Goal: Transaction & Acquisition: Purchase product/service

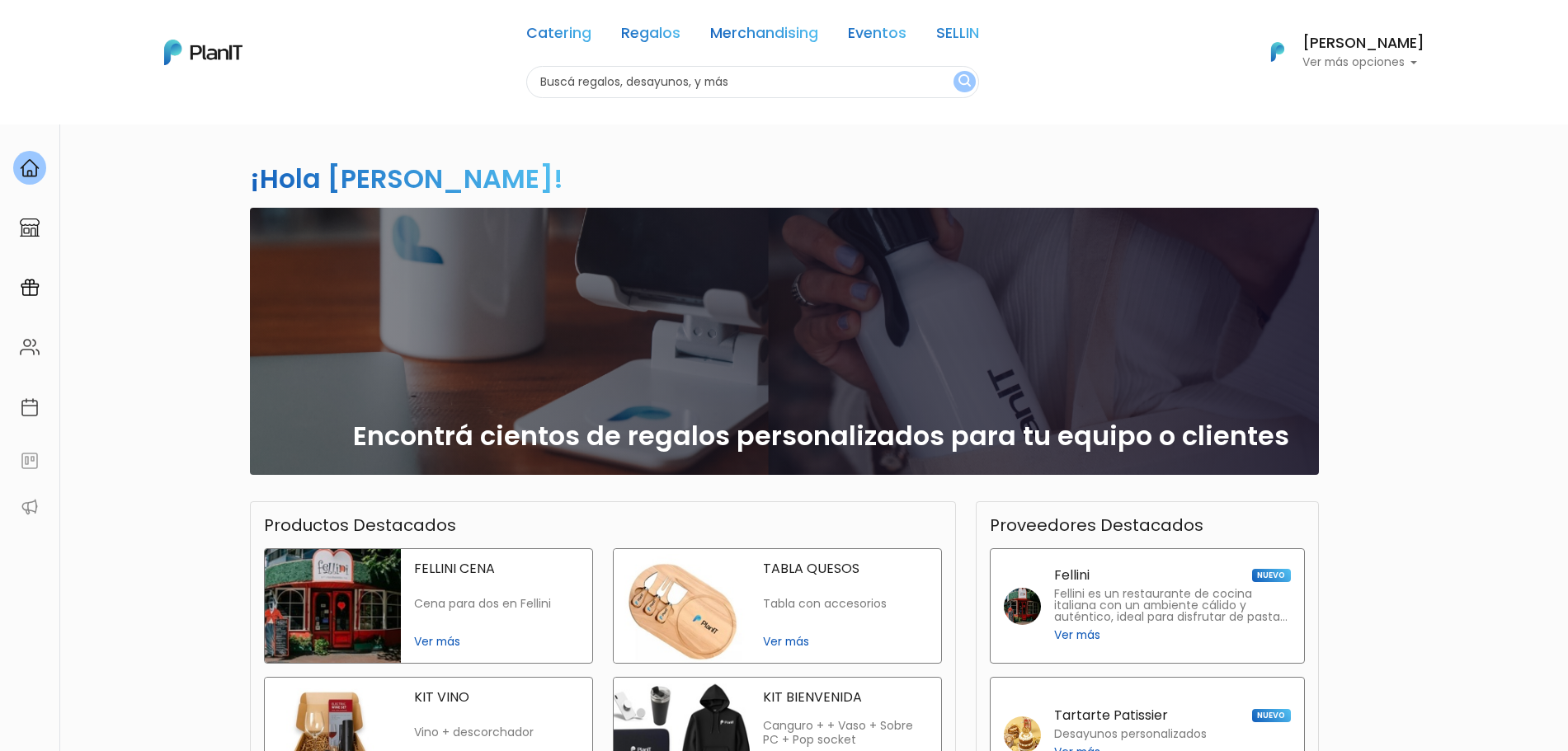
click at [788, 75] on input "text" at bounding box center [752, 81] width 453 height 32
type input "jugos"
click at [954, 71] on button "submit" at bounding box center [964, 81] width 22 height 21
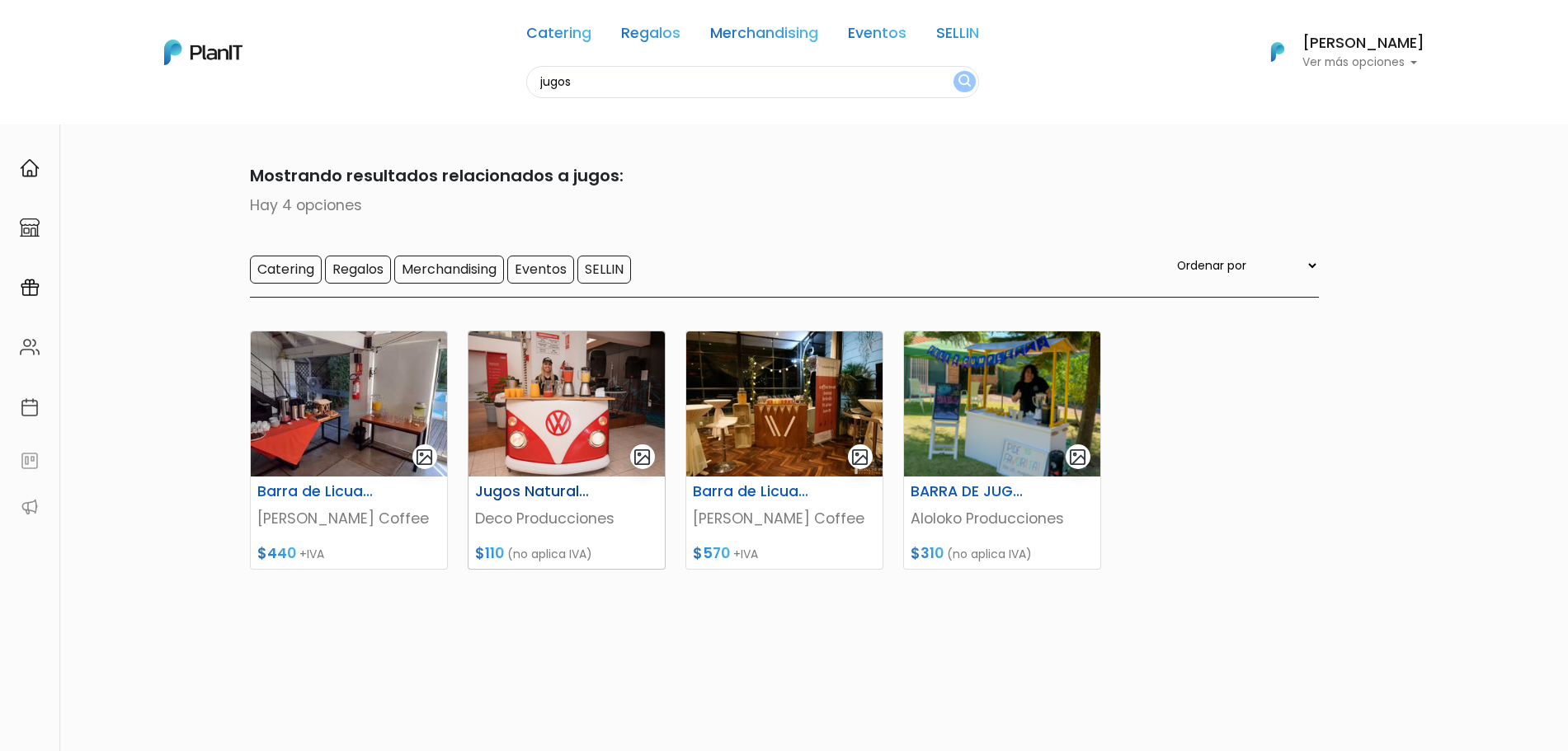
click at [548, 418] on img at bounding box center [566, 404] width 196 height 145
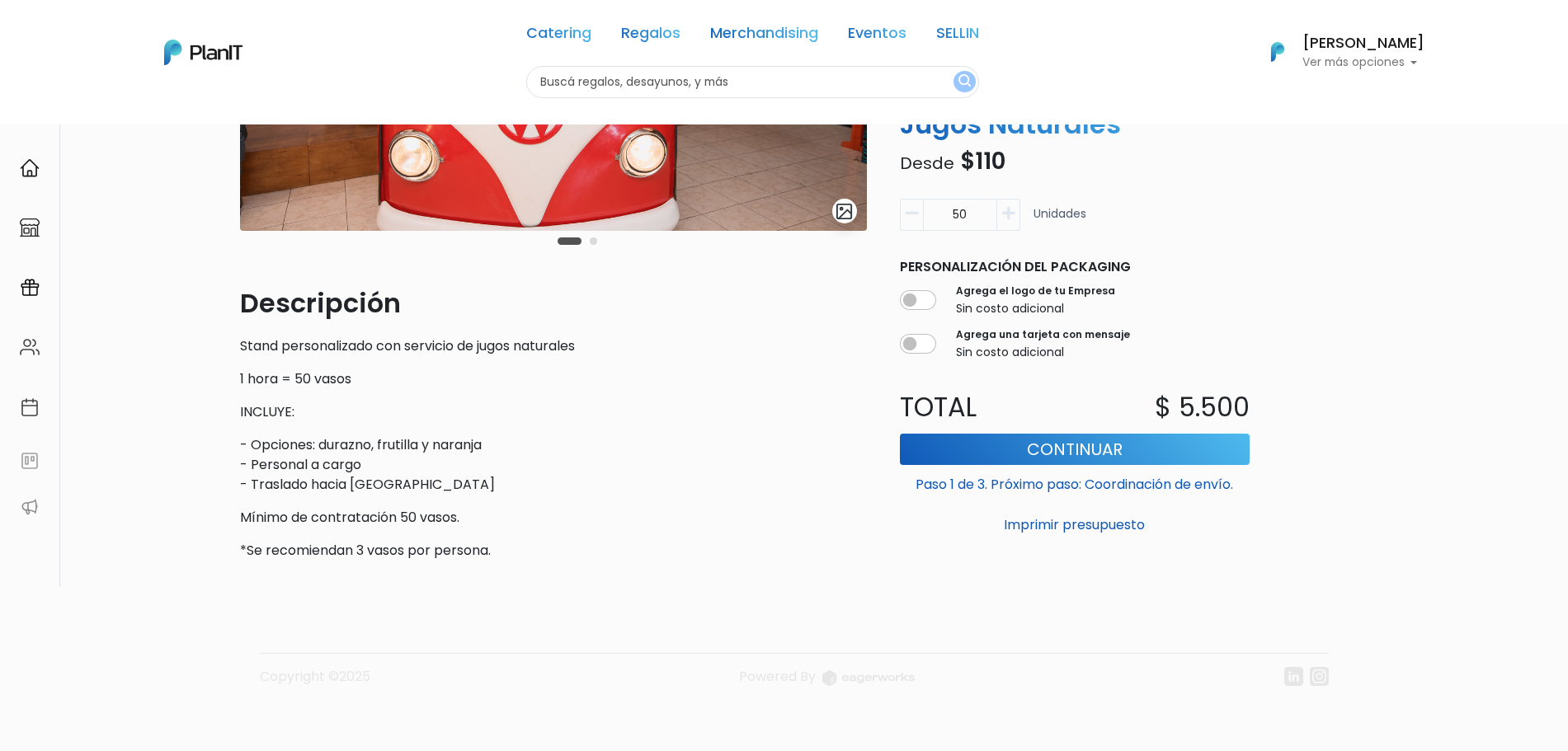
scroll to position [288, 0]
drag, startPoint x: 417, startPoint y: 510, endPoint x: 459, endPoint y: 513, distance: 42.1
click at [459, 513] on p "Mínimo de contratación 50 vasos." at bounding box center [553, 518] width 627 height 20
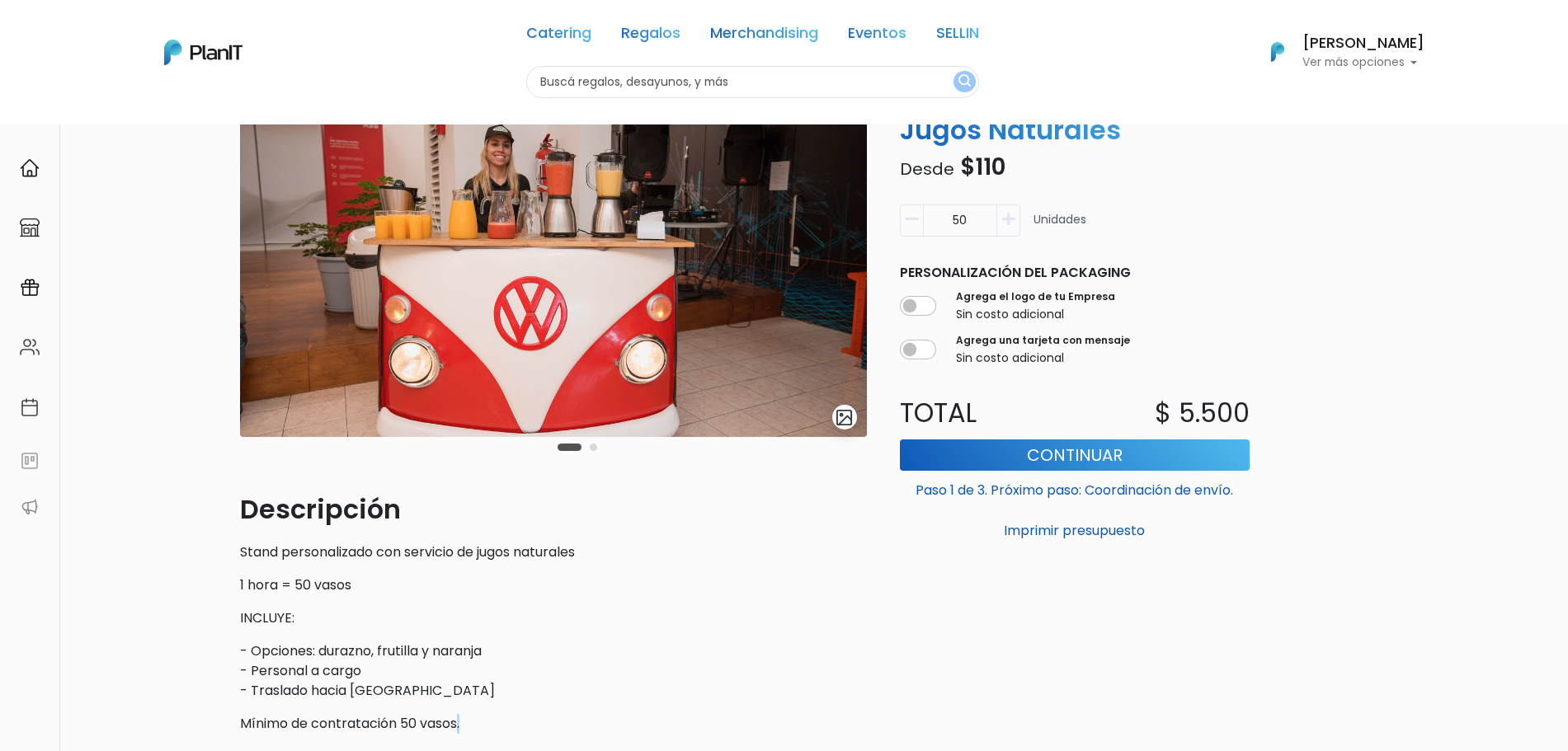
scroll to position [186, 0]
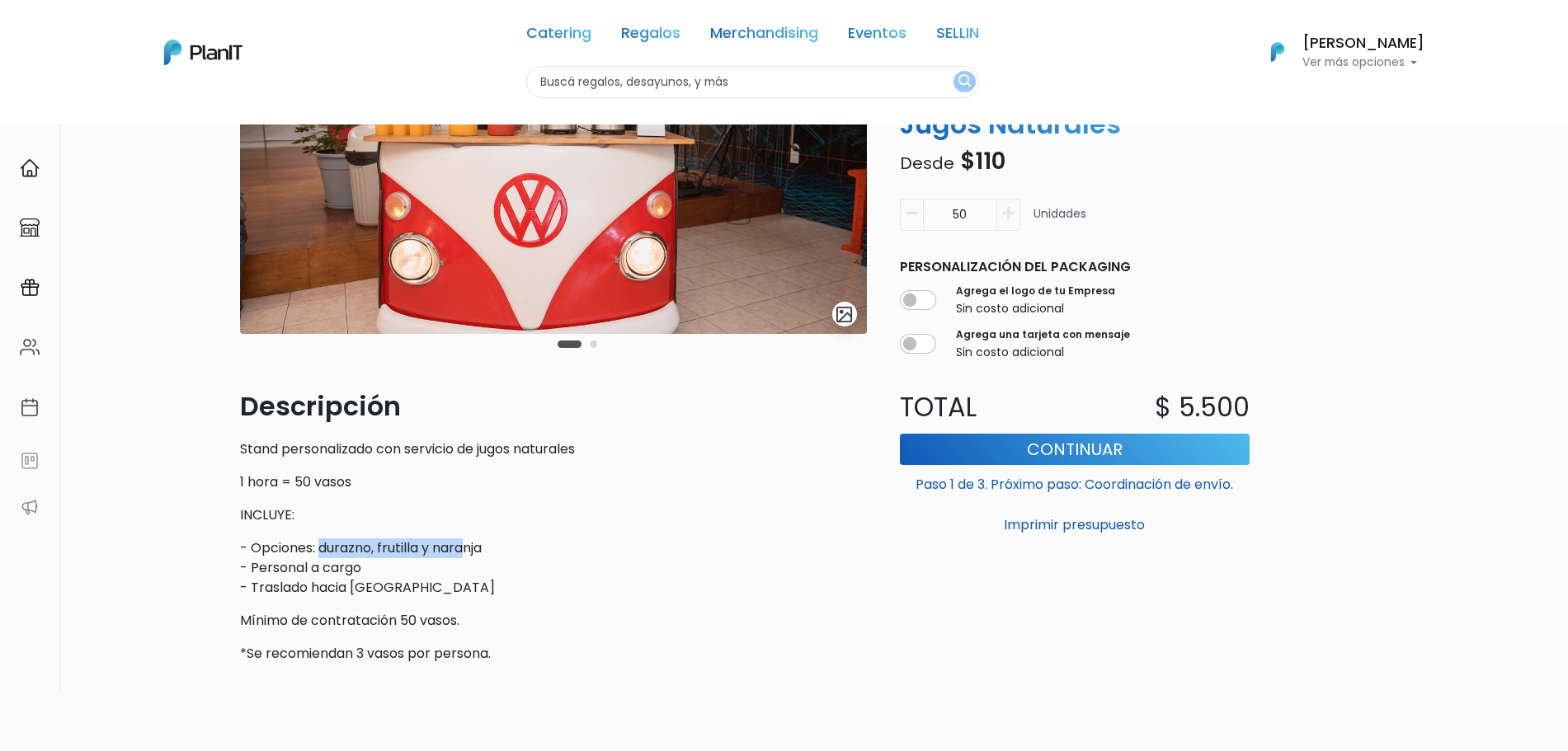
drag, startPoint x: 320, startPoint y: 549, endPoint x: 495, endPoint y: 543, distance: 175.1
click at [494, 543] on p "- Opciones: durazno, frutilla y naranja - Personal a cargo - Traslado hacia Mon…" at bounding box center [553, 568] width 627 height 60
click at [495, 543] on p "- Opciones: durazno, frutilla y naranja - Personal a cargo - Traslado hacia Mon…" at bounding box center [553, 568] width 627 height 60
click at [377, 549] on p "- Opciones: durazno, frutilla y naranja - Personal a cargo - Traslado hacia Mon…" at bounding box center [553, 568] width 627 height 60
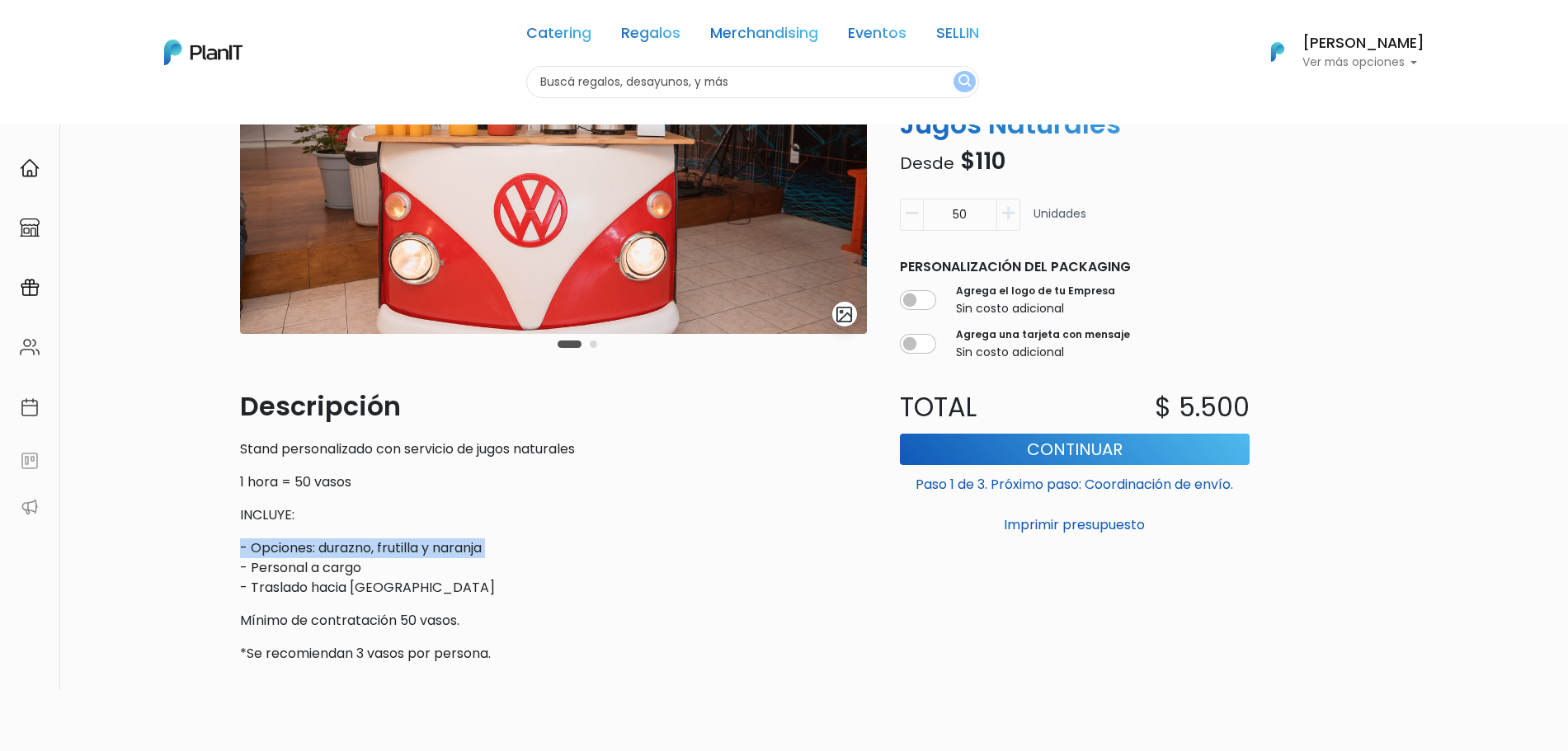
click at [377, 549] on p "- Opciones: durazno, frutilla y naranja - Personal a cargo - Traslado hacia Mon…" at bounding box center [553, 568] width 627 height 60
click at [445, 569] on p "- Opciones: durazno, frutilla y naranja - Personal a cargo - Traslado hacia Mon…" at bounding box center [553, 568] width 627 height 60
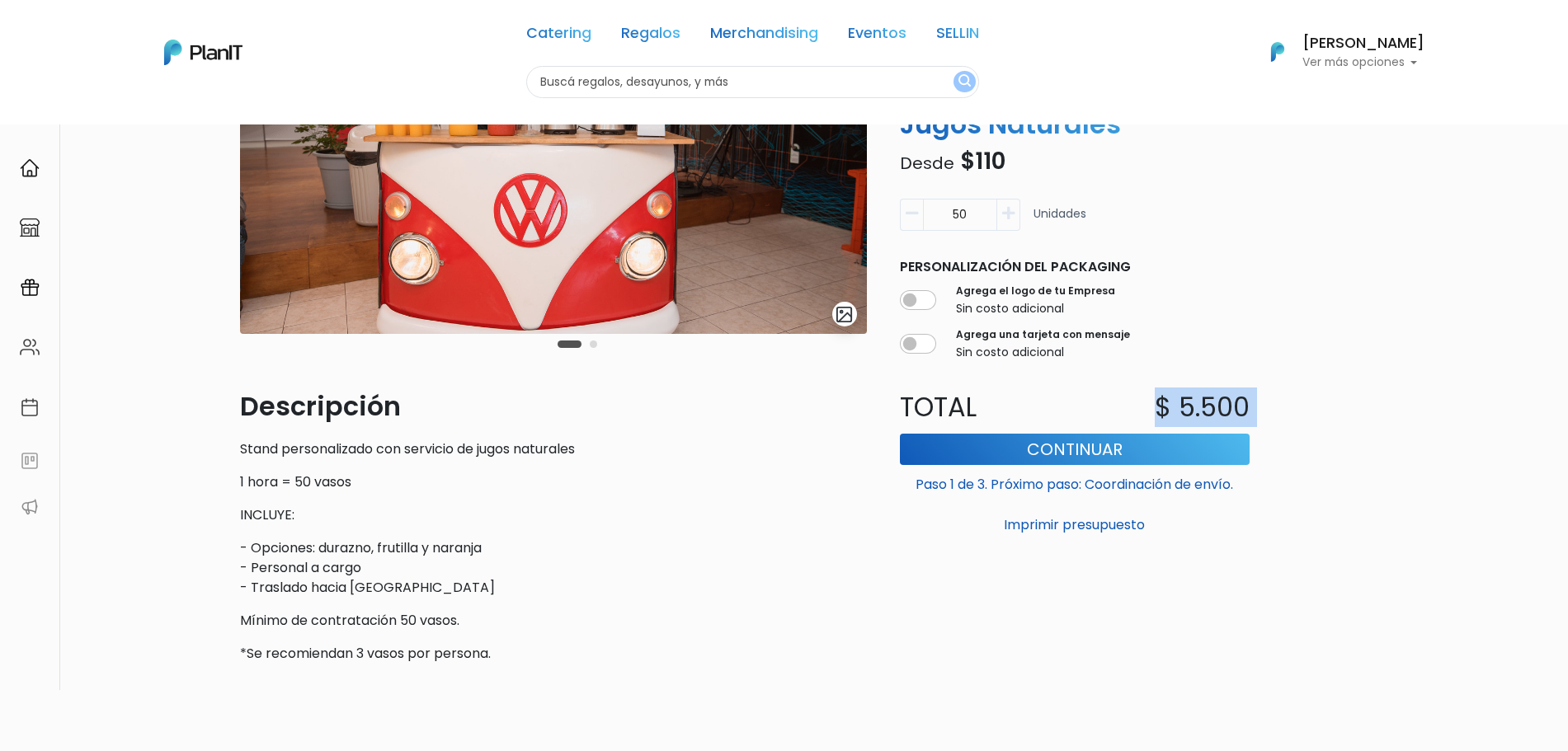
drag, startPoint x: 1149, startPoint y: 407, endPoint x: 1304, endPoint y: 408, distance: 155.0
click at [1304, 408] on div "slide 3 of 2 Descripción Stand personalizado con servicio de jugos naturales 1 …" at bounding box center [784, 328] width 1109 height 699
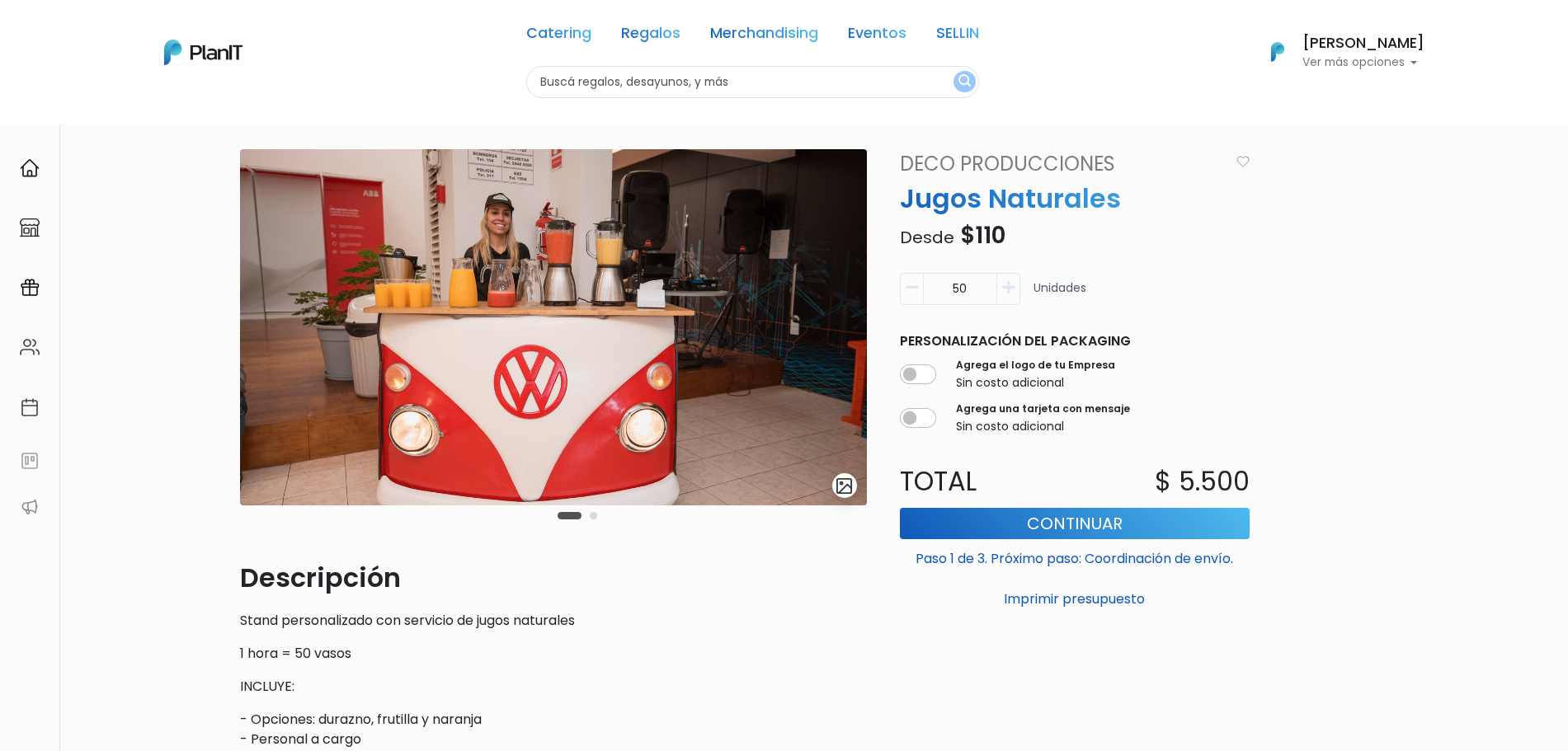
scroll to position [0, 0]
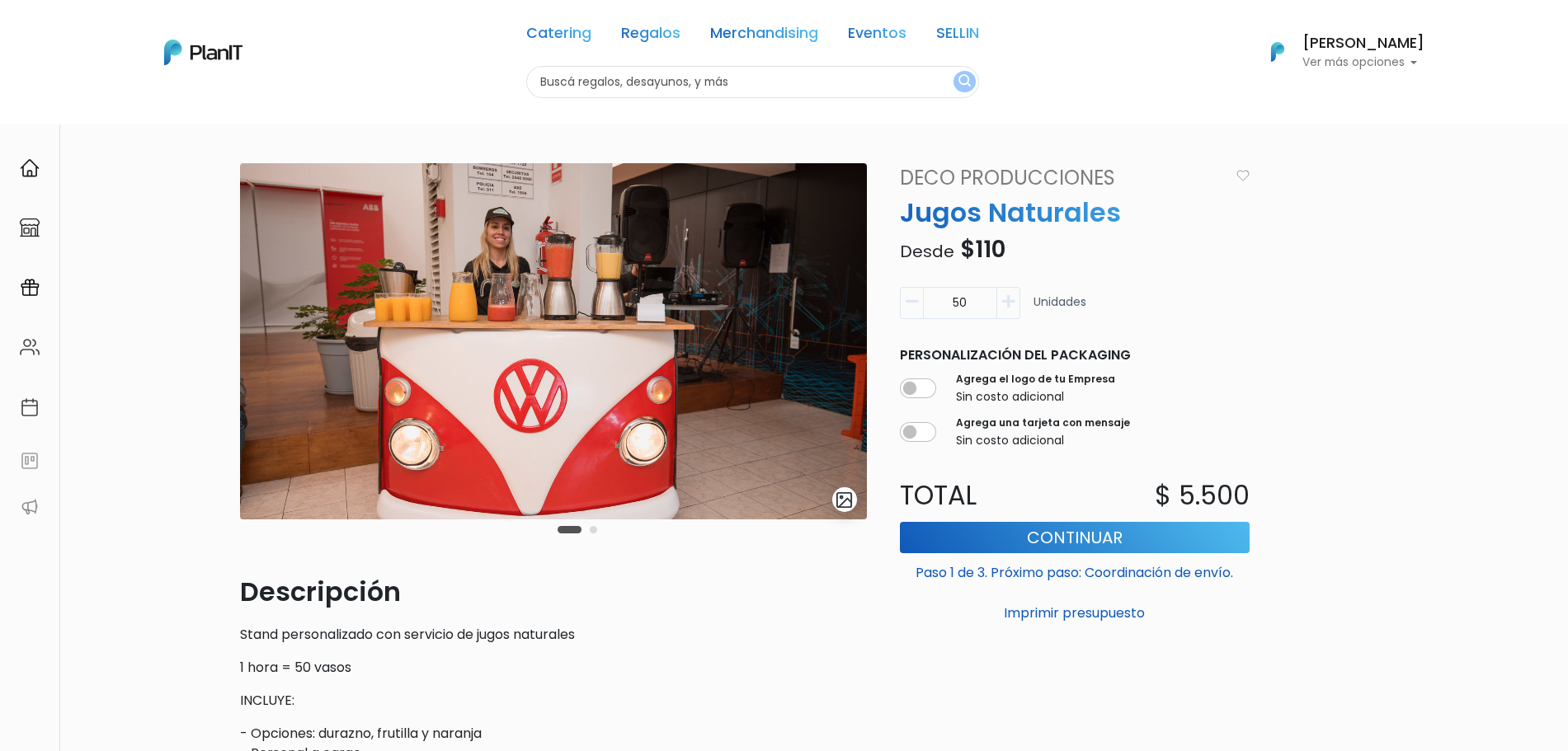
click at [779, 81] on input "text" at bounding box center [752, 81] width 453 height 32
type input "deco"
click at [954, 71] on button "submit" at bounding box center [964, 81] width 22 height 21
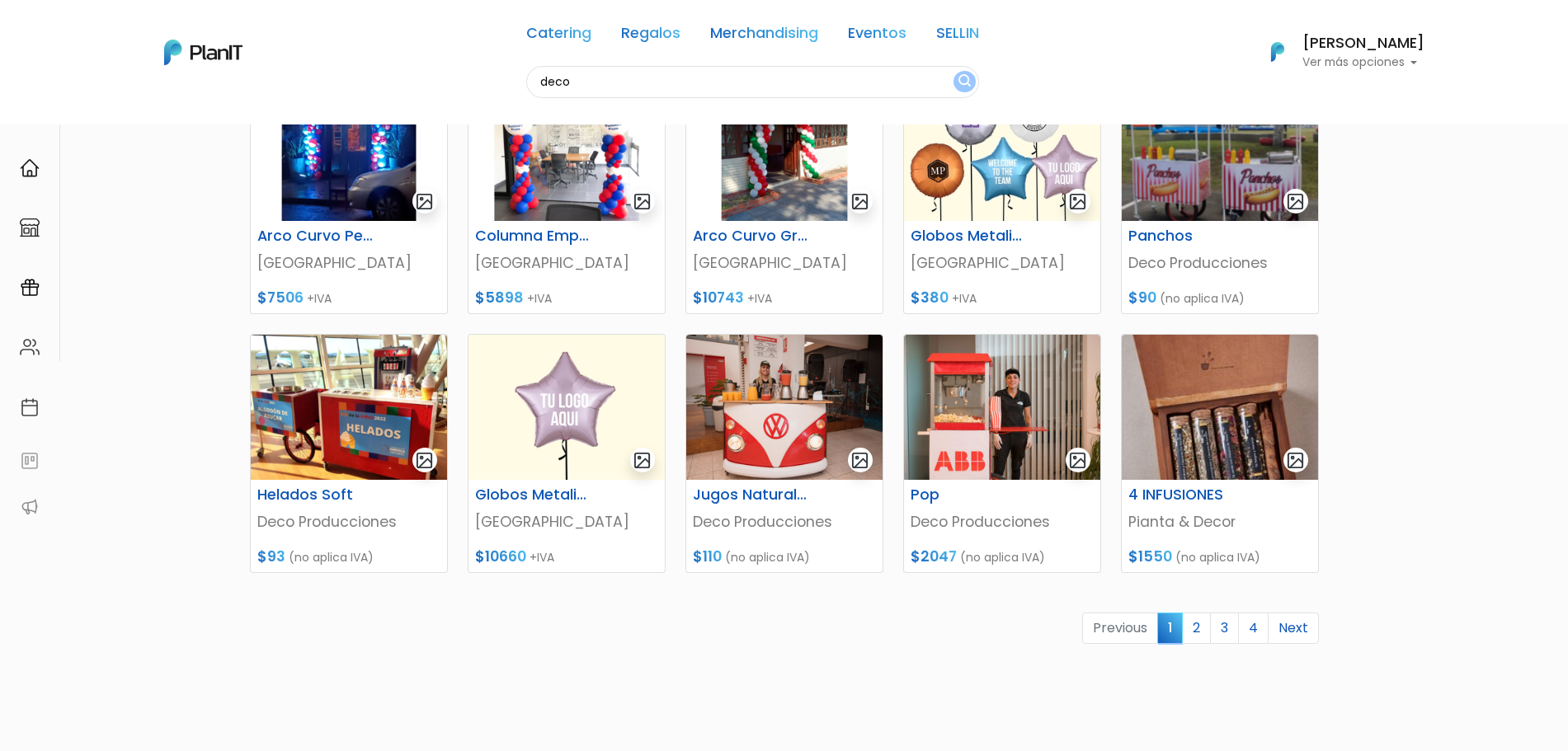
scroll to position [515, 0]
click at [1242, 180] on img at bounding box center [1220, 148] width 196 height 145
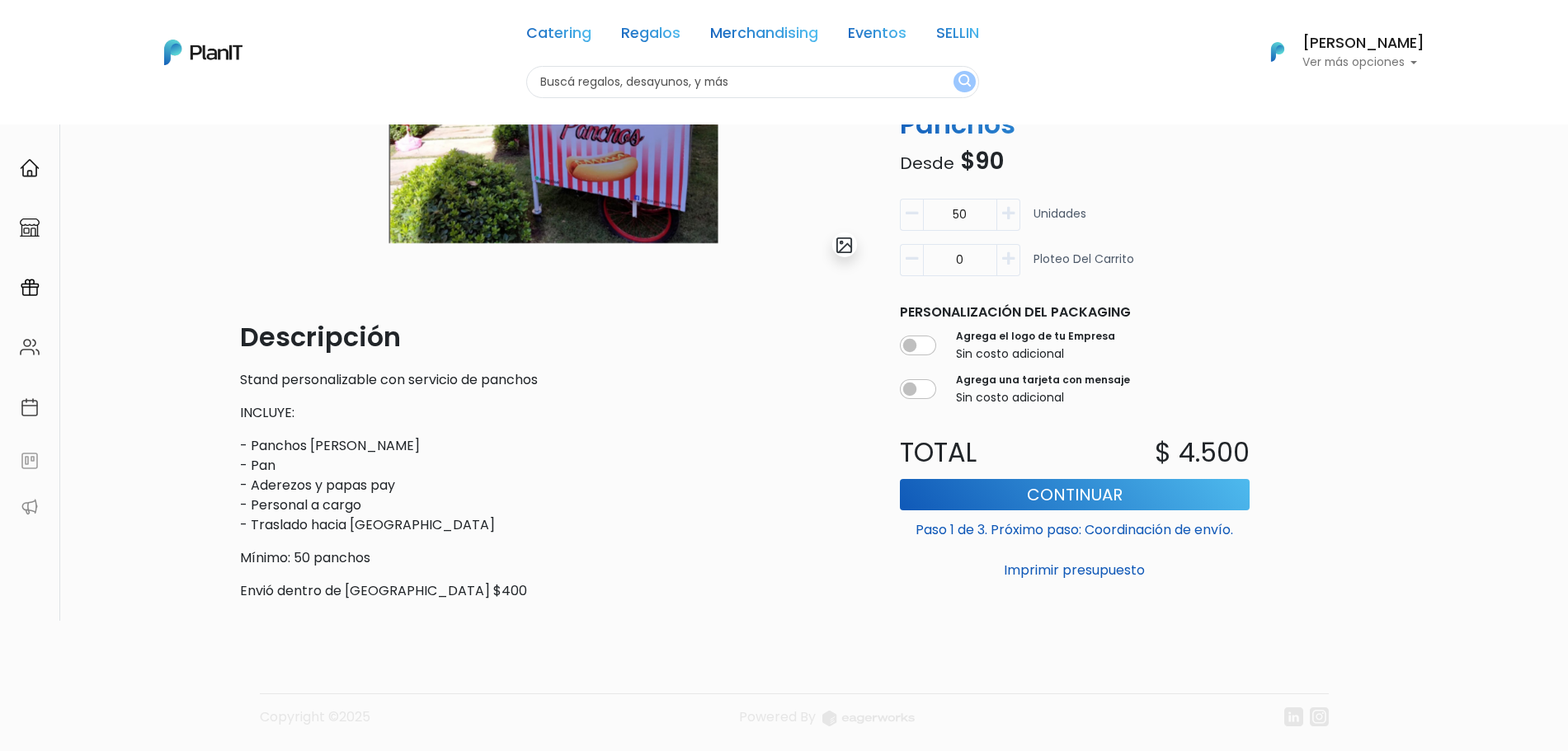
scroll to position [295, 0]
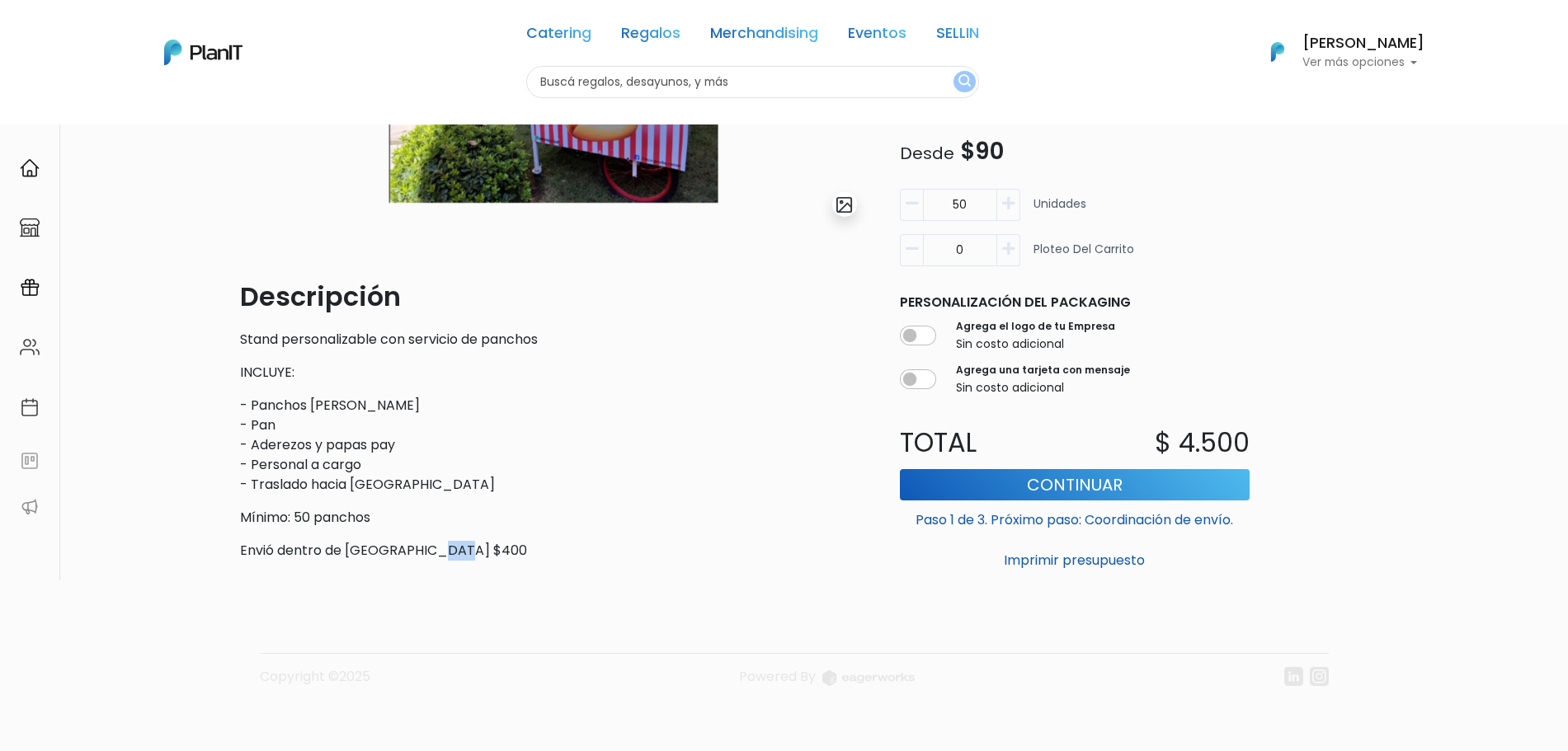
drag, startPoint x: 472, startPoint y: 555, endPoint x: 482, endPoint y: 555, distance: 10.0
click at [482, 555] on p "Envió dentro de Montevideo $400" at bounding box center [553, 550] width 627 height 20
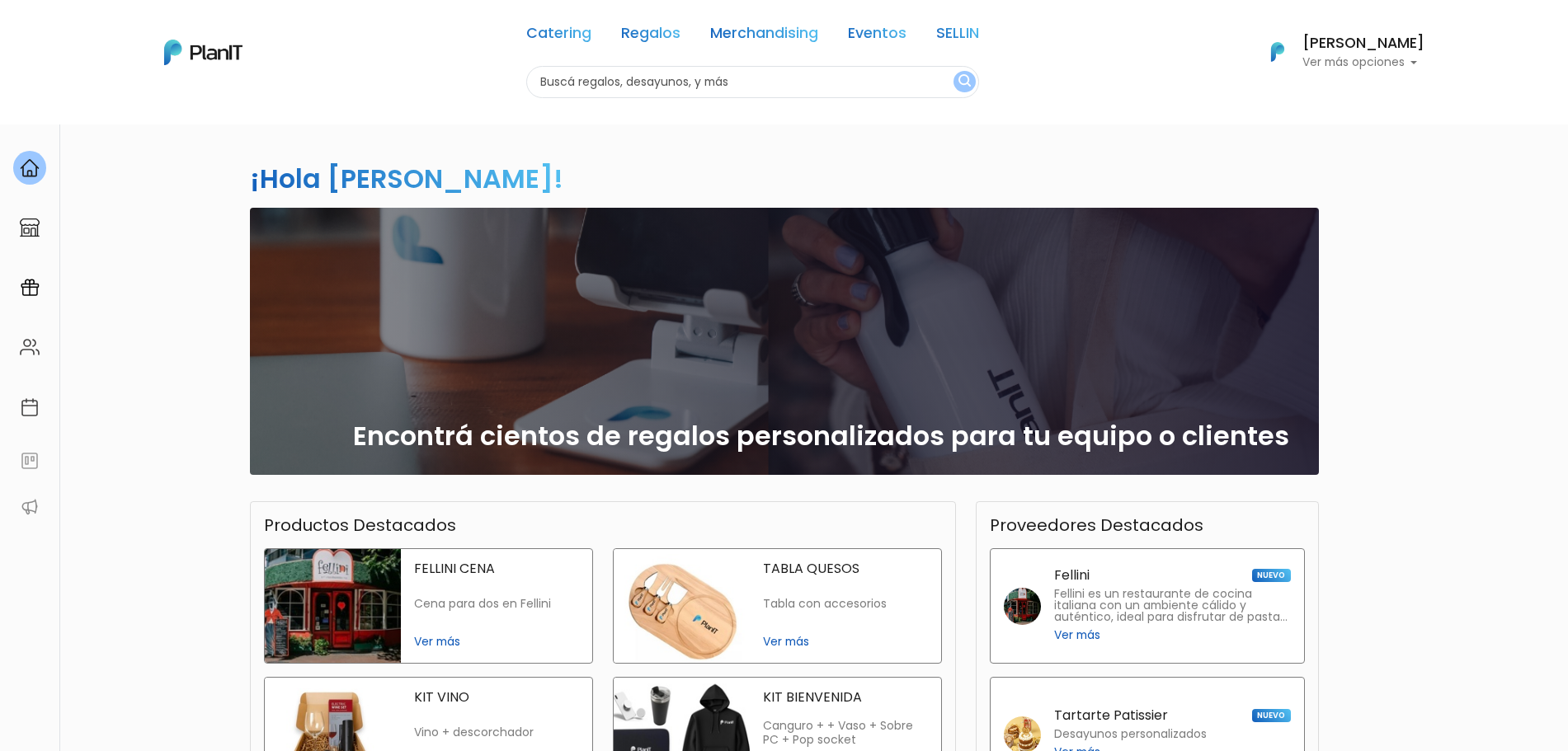
click at [760, 80] on input "text" at bounding box center [752, 81] width 453 height 32
type input "jugo"
click at [954, 71] on button "submit" at bounding box center [964, 81] width 22 height 21
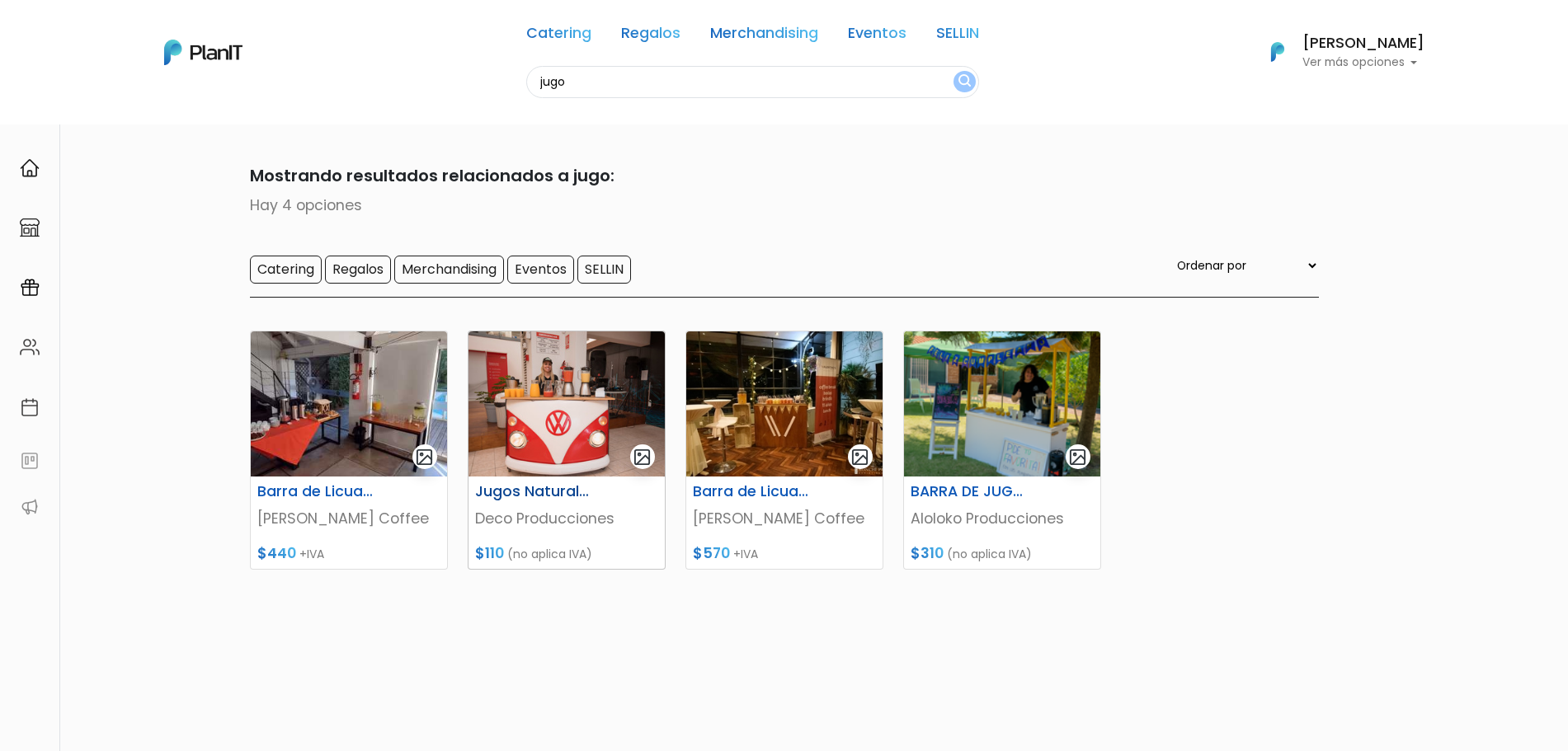
click at [586, 421] on img at bounding box center [566, 404] width 196 height 145
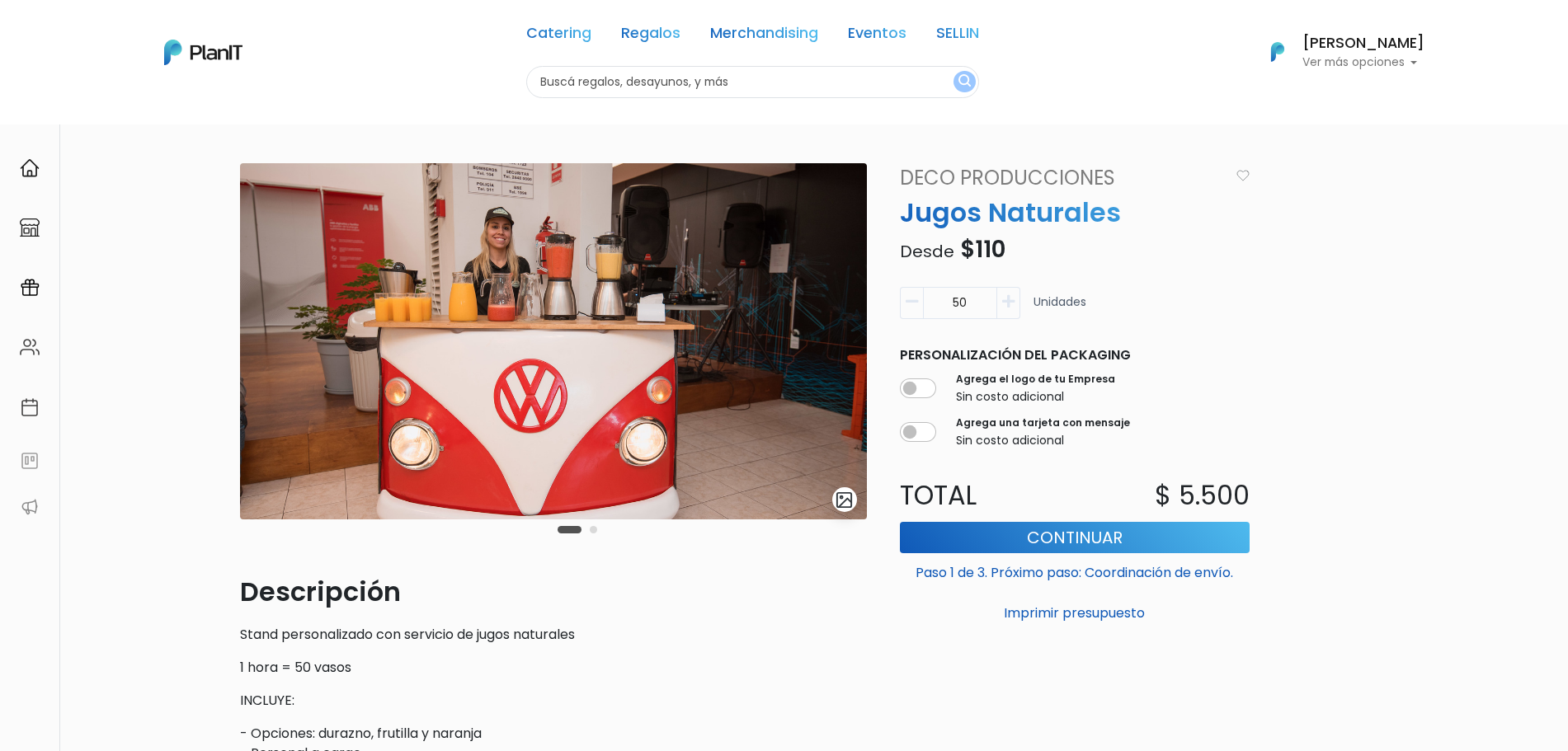
click at [1010, 301] on icon "button" at bounding box center [1008, 301] width 12 height 15
click at [915, 309] on button "button" at bounding box center [911, 302] width 23 height 32
type input "50"
